Goal: Task Accomplishment & Management: Manage account settings

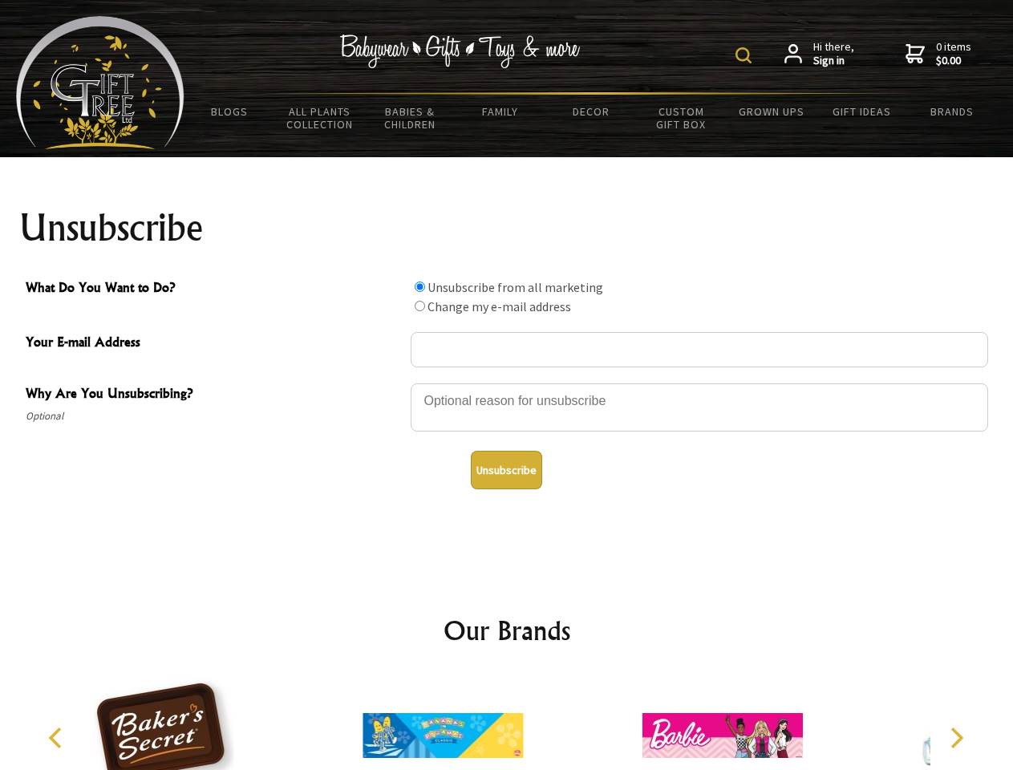
click at [746, 55] on img at bounding box center [744, 55] width 16 height 16
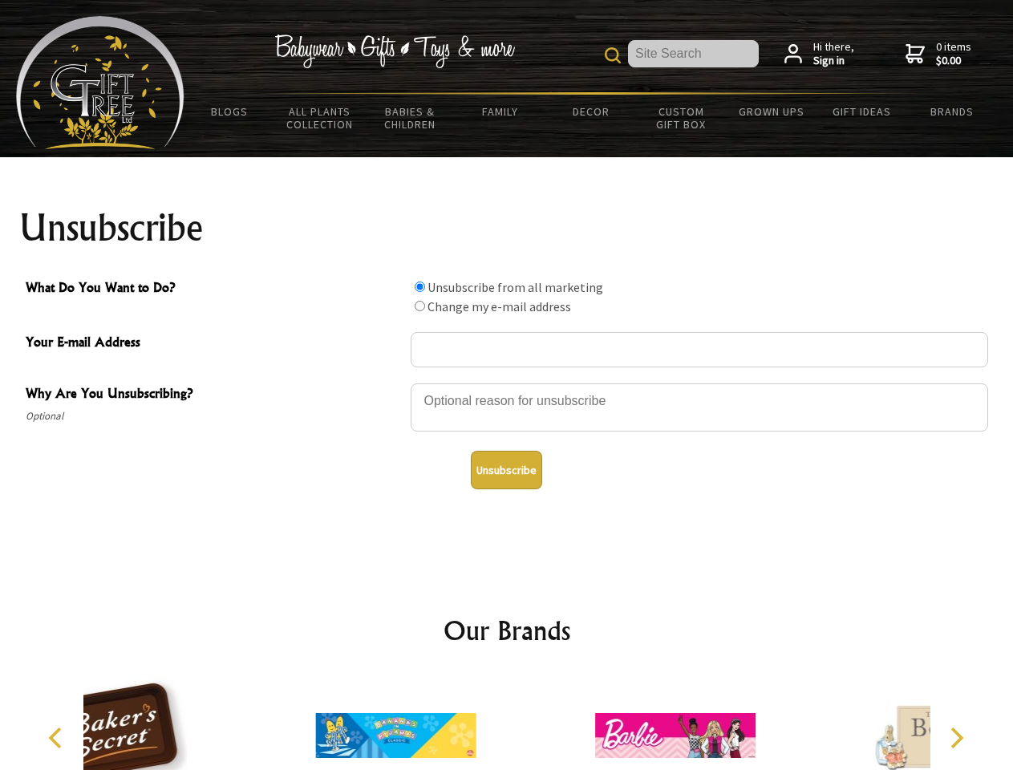
click at [507, 383] on div at bounding box center [700, 410] width 578 height 56
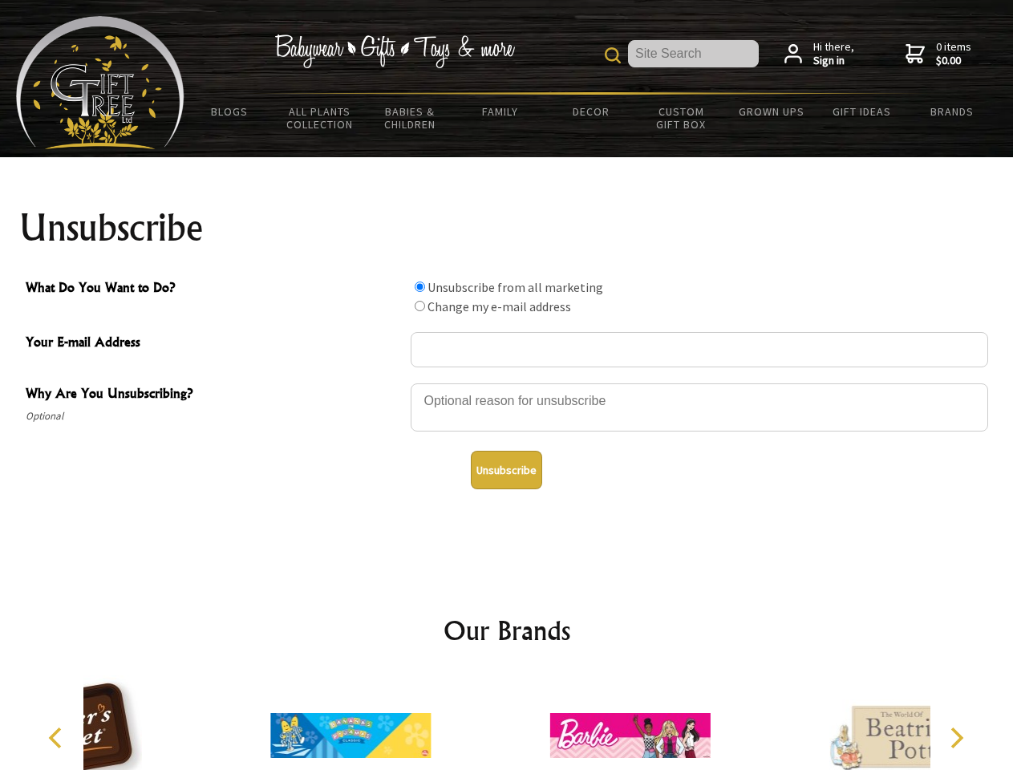
click at [420, 286] on input "What Do You Want to Do?" at bounding box center [420, 287] width 10 height 10
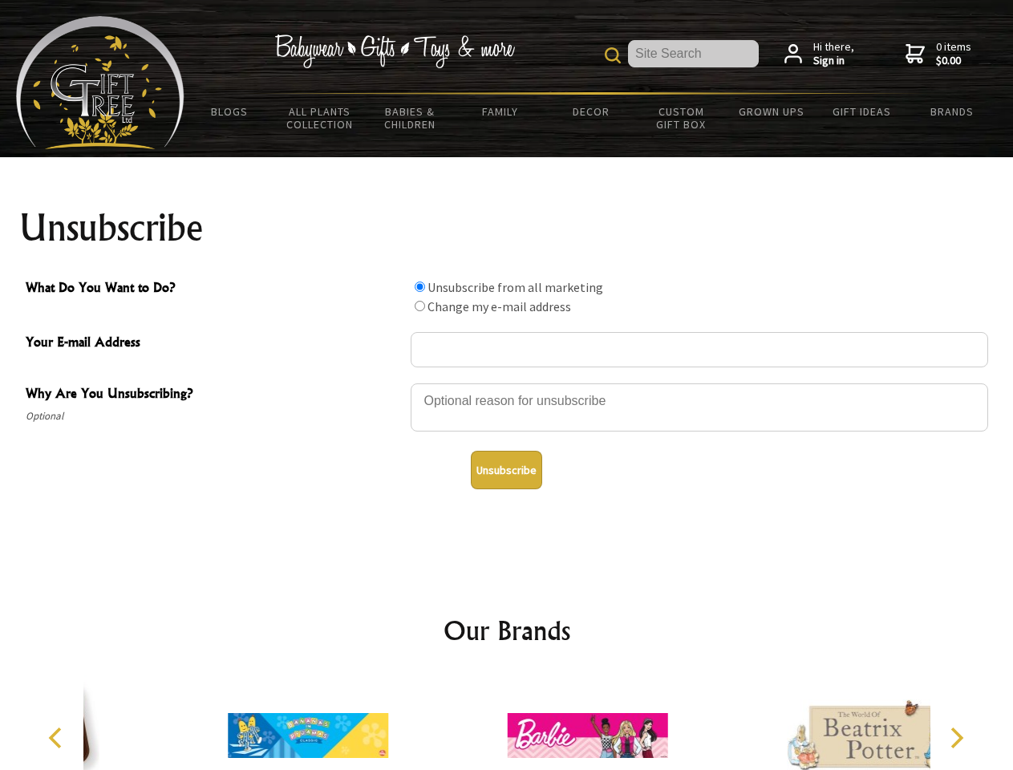
click at [420, 306] on input "What Do You Want to Do?" at bounding box center [420, 306] width 10 height 10
radio input "true"
click at [506, 470] on button "Unsubscribe" at bounding box center [506, 470] width 71 height 39
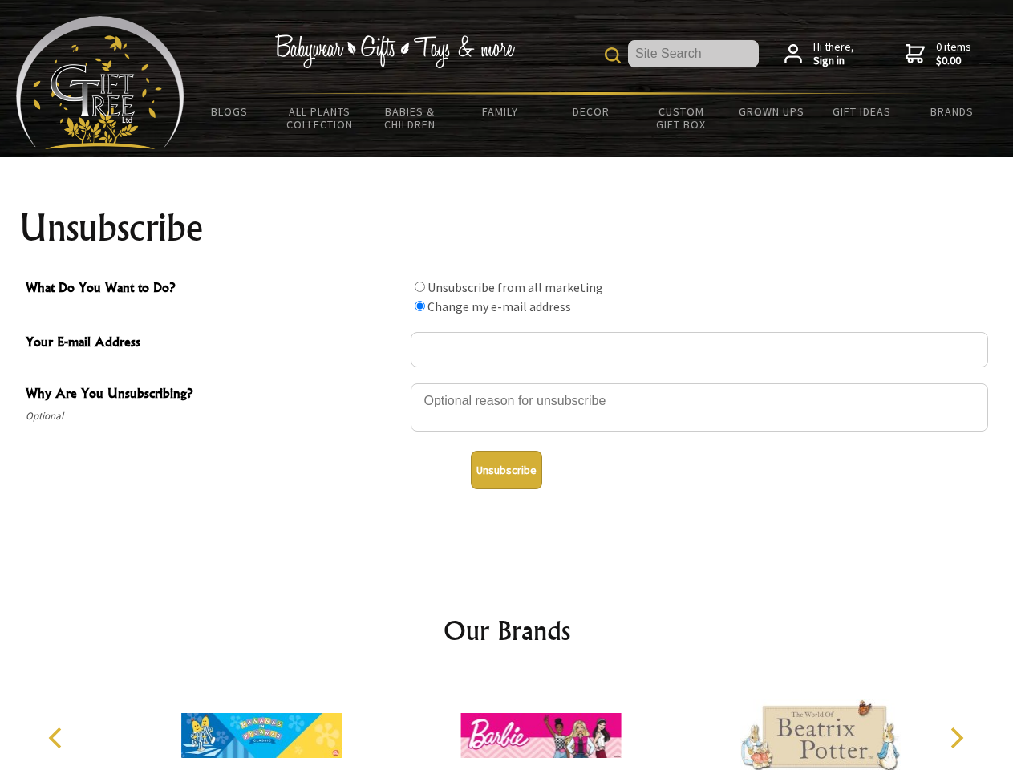
click at [58, 738] on icon "Previous" at bounding box center [57, 738] width 21 height 21
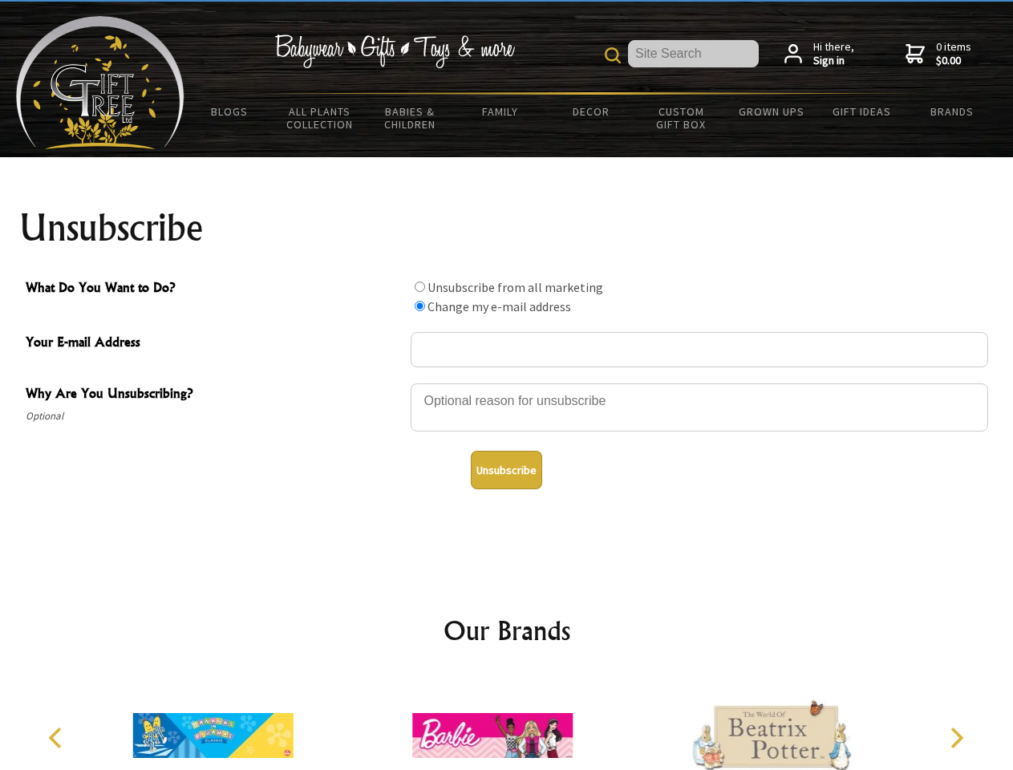
click at [957, 738] on icon "Next" at bounding box center [955, 738] width 21 height 21
